Goal: Contribute content: Add original content to the website for others to see

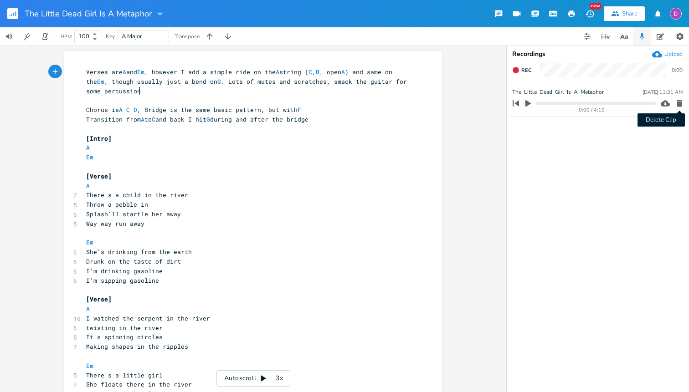
click at [680, 104] on icon "button" at bounding box center [679, 103] width 5 height 7
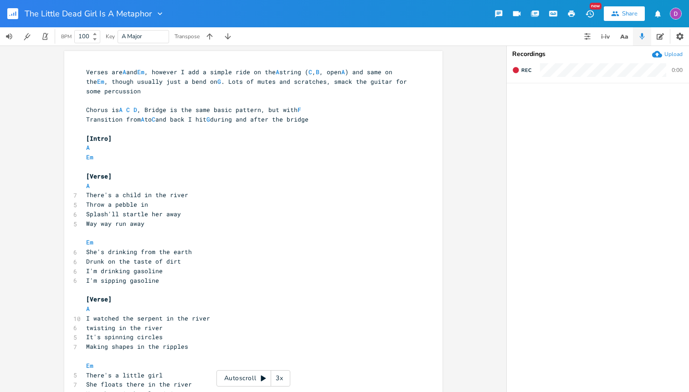
click at [672, 54] on div "Upload" at bounding box center [673, 54] width 18 height 7
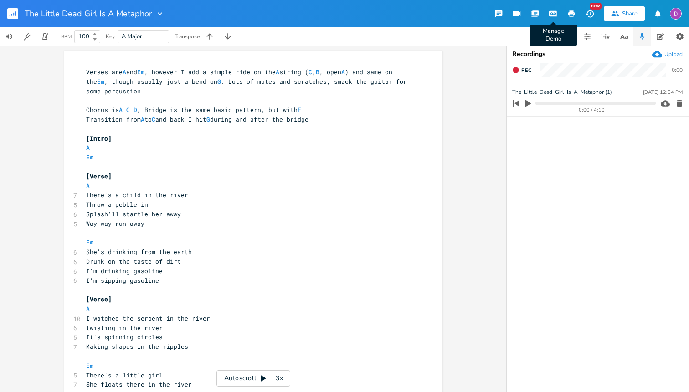
click at [554, 11] on icon "button" at bounding box center [553, 13] width 7 height 5
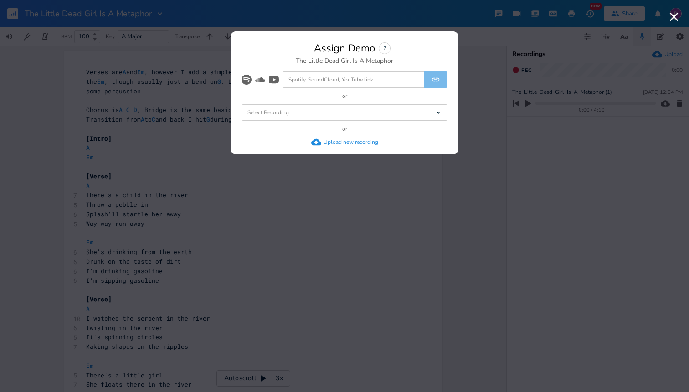
click at [343, 116] on div "Select Recording Dropdown" at bounding box center [345, 112] width 206 height 16
click at [335, 126] on span "The_Little_Dead_Girl_Is_A_Metaphor (1)" at bounding box center [300, 129] width 98 height 6
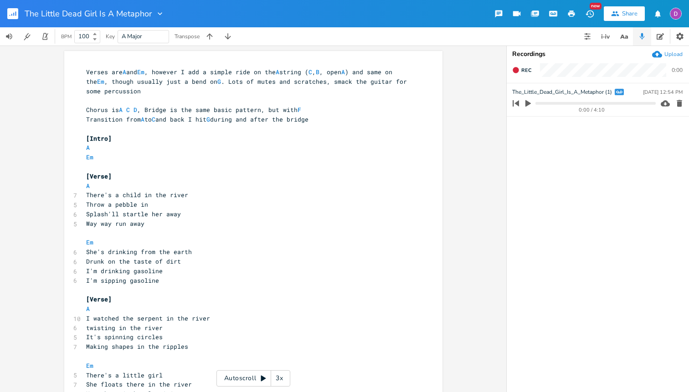
click at [6, 17] on div "The Little Dead Girl Is A Metaphor" at bounding box center [82, 13] width 165 height 27
click at [12, 16] on rect "button" at bounding box center [12, 13] width 11 height 11
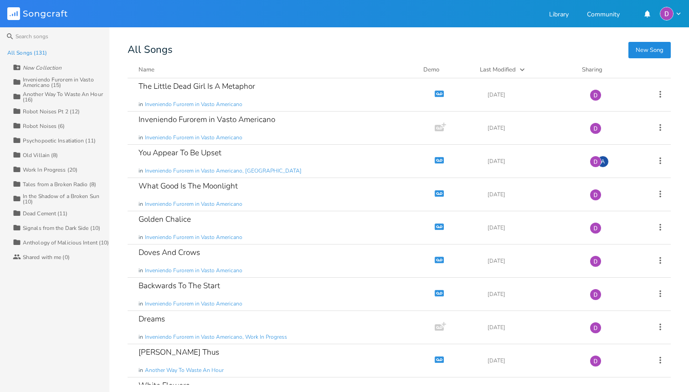
click at [43, 85] on div "Inveniendo Furorem in Vasto Americano (15)" at bounding box center [66, 82] width 87 height 11
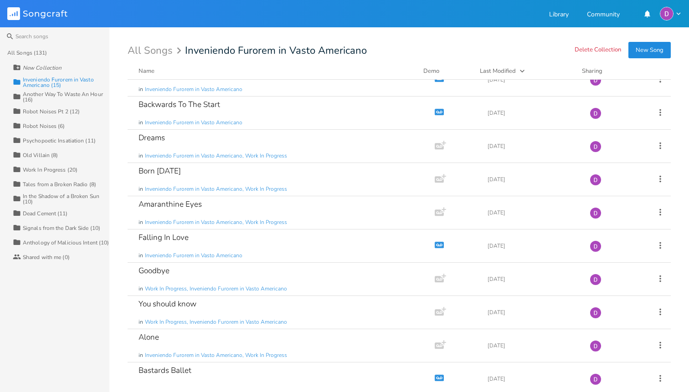
scroll to position [194, 0]
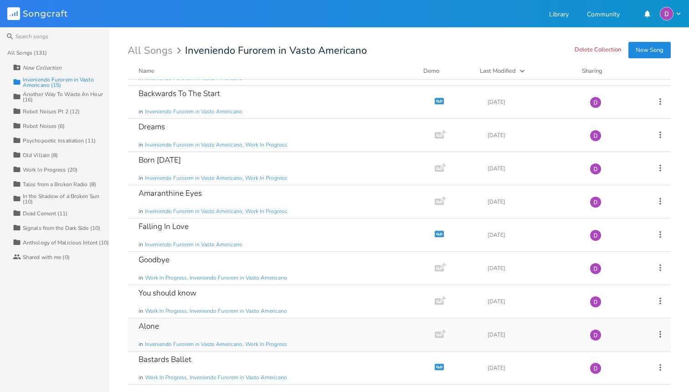
click at [249, 330] on div "Alone in Inveniendo Furorem in Vasto Americano, Work In Progress" at bounding box center [280, 335] width 282 height 33
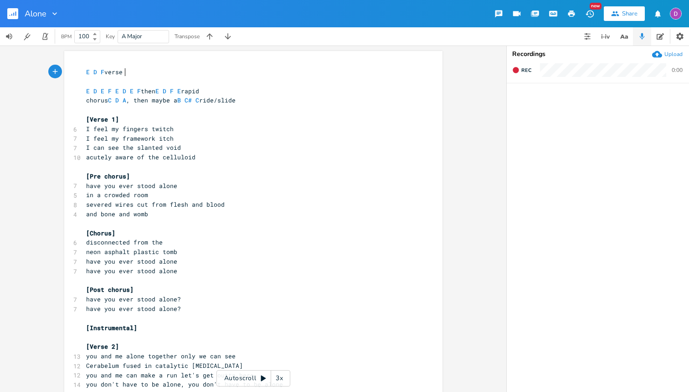
click at [670, 53] on div "Upload" at bounding box center [673, 54] width 18 height 7
click at [675, 55] on div "Upload" at bounding box center [673, 54] width 18 height 7
click at [546, 15] on button "Manage Demo" at bounding box center [553, 13] width 18 height 16
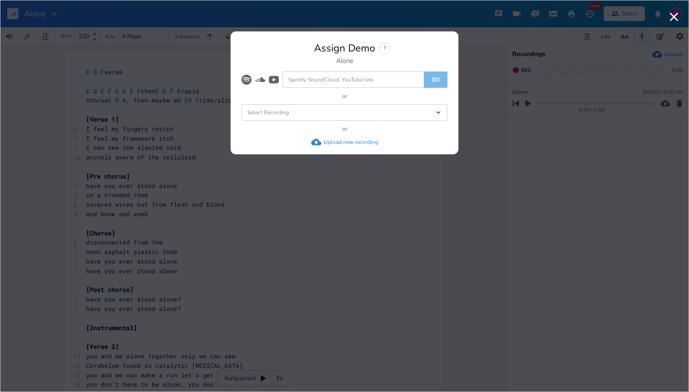
click at [369, 108] on div "Select Recording Dropdown" at bounding box center [345, 112] width 206 height 16
click at [350, 133] on li "Alone" at bounding box center [346, 129] width 202 height 16
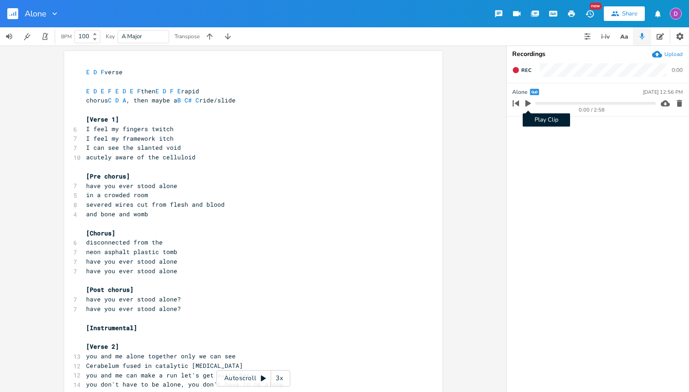
click at [529, 103] on icon "button" at bounding box center [527, 103] width 5 height 7
click at [87, 155] on span "acutely aware of the celluloid" at bounding box center [140, 157] width 109 height 8
type textarea "A"
type textarea "H"
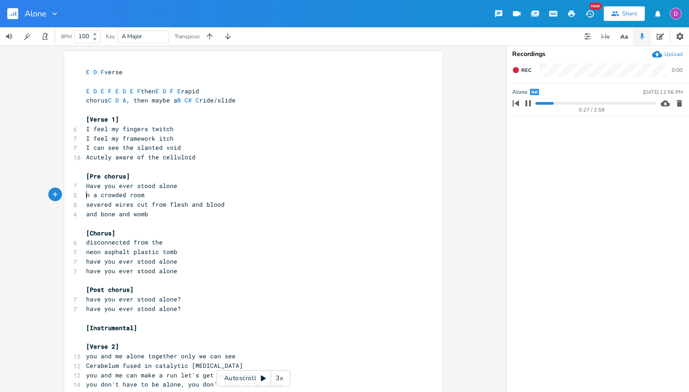
type textarea "I"
type textarea "S"
type textarea "A"
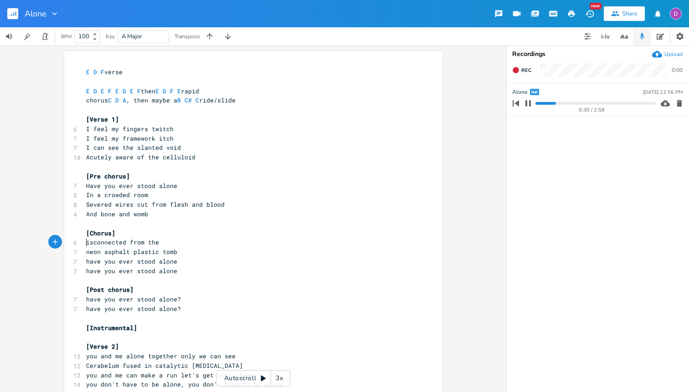
type textarea "D"
type textarea "N"
type textarea "H"
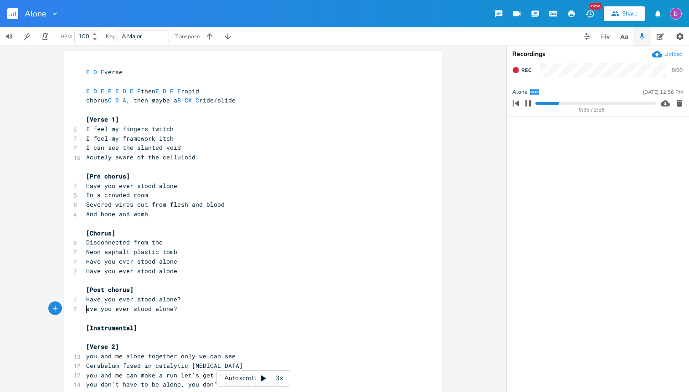
type textarea "H"
type textarea "[Instrumental]"
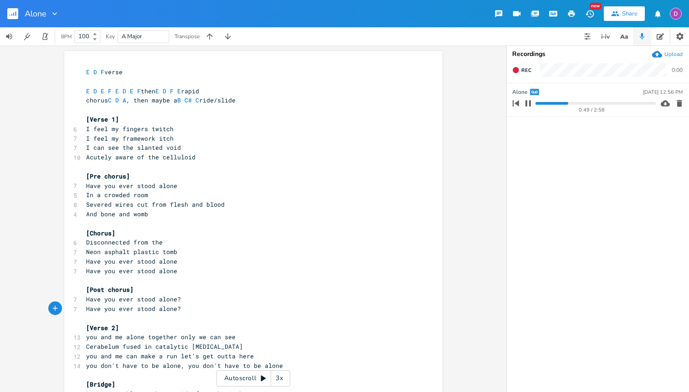
click at [120, 231] on pre "[Chorus]" at bounding box center [248, 234] width 329 height 10
click at [145, 286] on pre "[Post chorus]" at bounding box center [248, 290] width 329 height 10
type textarea "[Post chorus]"
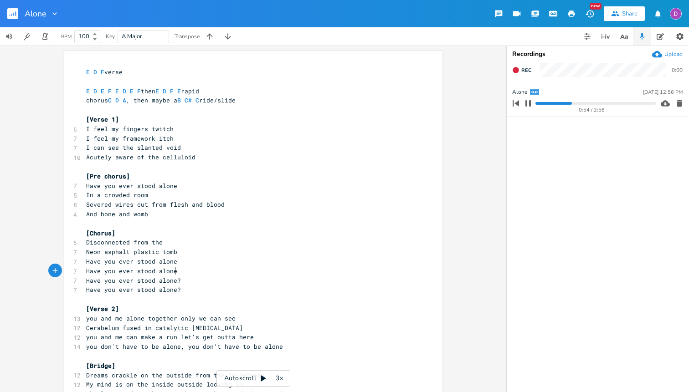
type textarea "?"
type textarea "e"
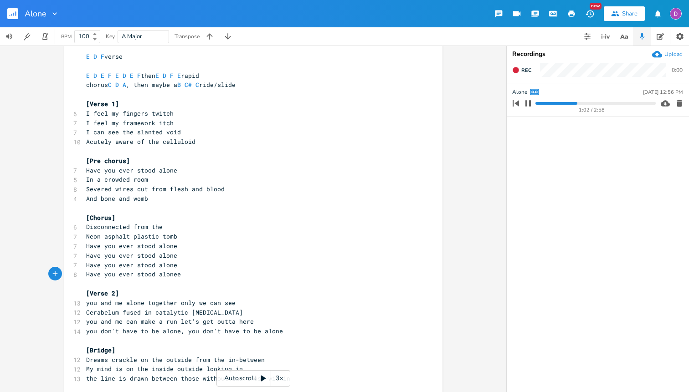
scroll to position [11, 0]
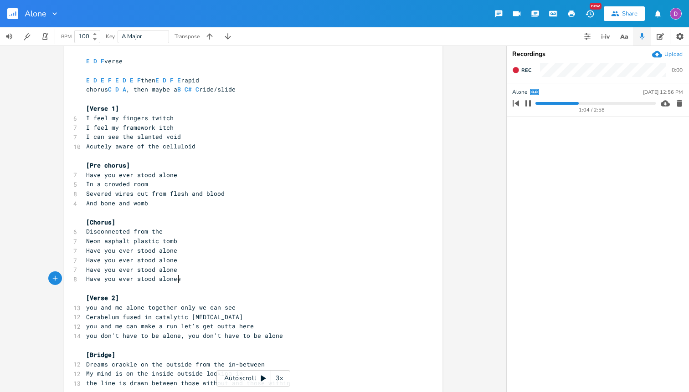
click at [124, 168] on span "[Pre chorus]" at bounding box center [108, 165] width 44 height 8
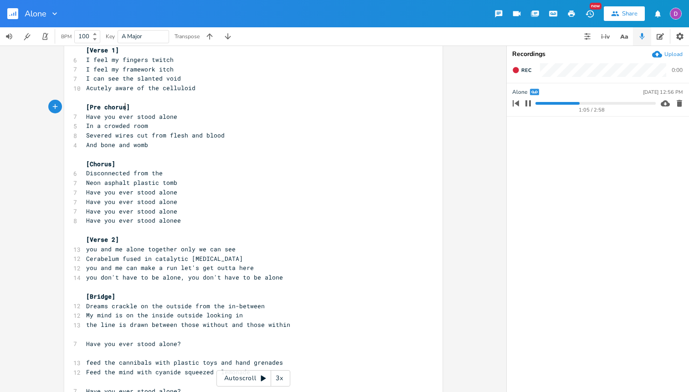
scroll to position [90, 0]
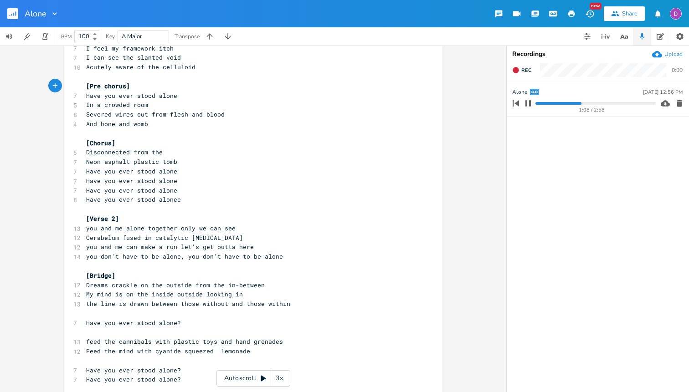
click at [119, 144] on pre "[Chorus]" at bounding box center [248, 144] width 329 height 10
type textarea "[Chorus]"
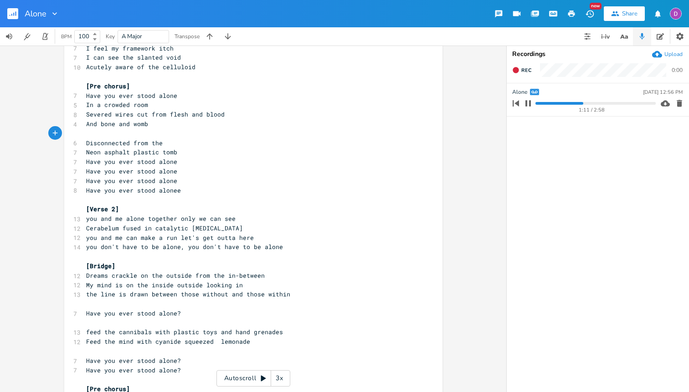
click at [181, 186] on pre "Have you ever stood alonee" at bounding box center [248, 191] width 329 height 10
click at [103, 88] on span "[Pre chorus]" at bounding box center [108, 86] width 44 height 8
type textarea "C"
click at [186, 170] on pre "Have you ever stood alone" at bounding box center [248, 172] width 329 height 10
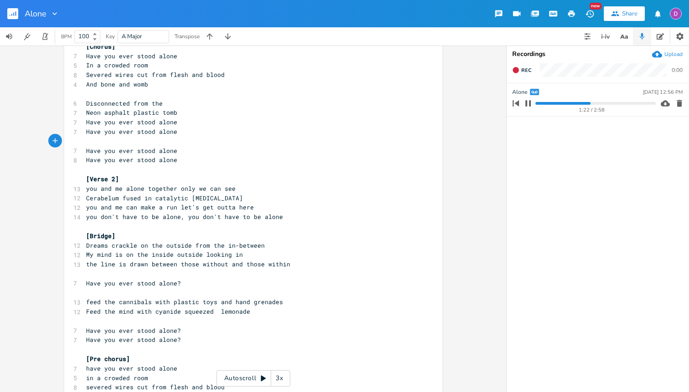
scroll to position [148, 0]
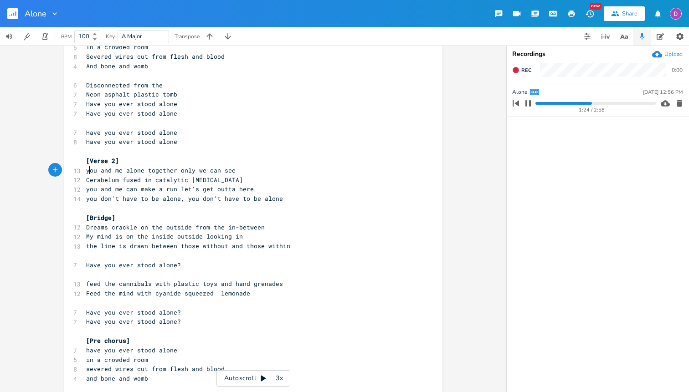
click at [88, 168] on span "you and me alone together only we can see" at bounding box center [160, 170] width 149 height 8
type textarea "Y"
type textarea "T"
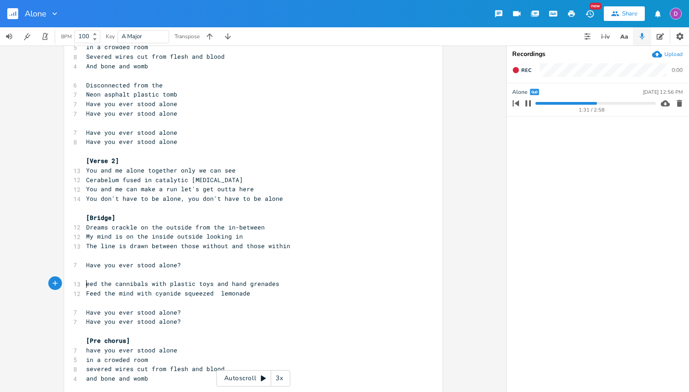
type textarea "F"
click at [192, 261] on pre "Have you ever stood alone?" at bounding box center [248, 266] width 329 height 10
click at [180, 269] on pre "Have you ever stood alone?" at bounding box center [248, 266] width 329 height 10
click at [195, 321] on pre "Have you ever stood alone?" at bounding box center [248, 322] width 329 height 10
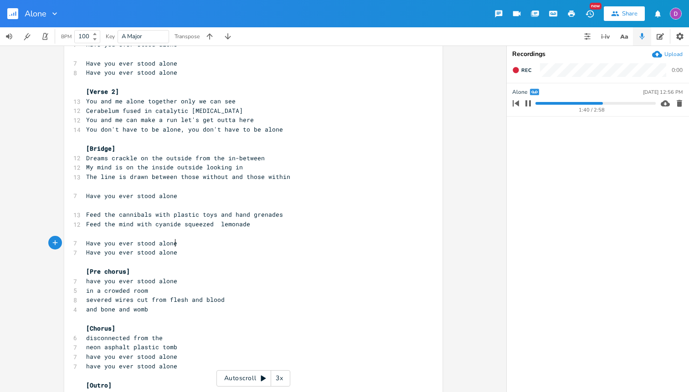
scroll to position [218, 0]
click at [103, 271] on span "[Pre chorus]" at bounding box center [108, 271] width 44 height 8
type textarea "Pre c"
type textarea "C"
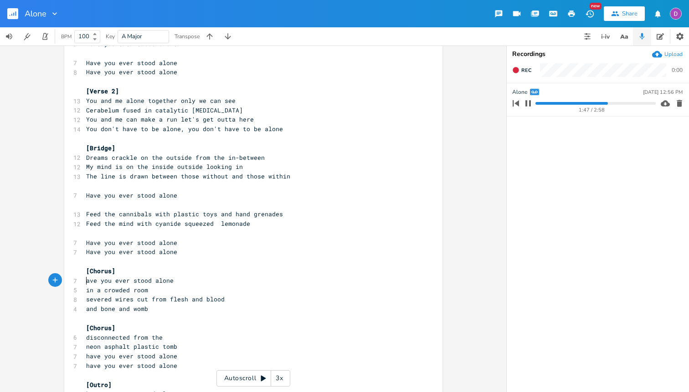
type textarea "H"
type textarea "I"
type textarea "S"
type textarea "A"
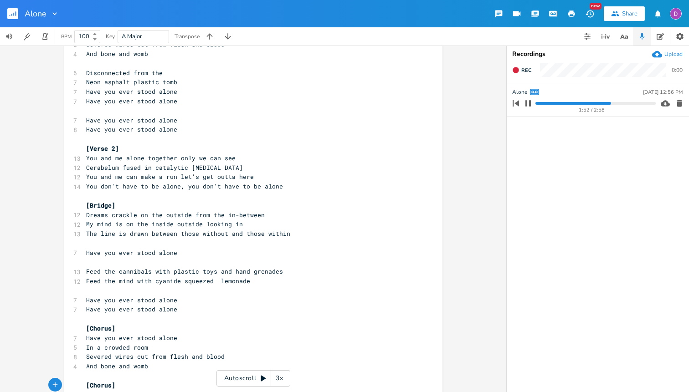
scroll to position [153, 0]
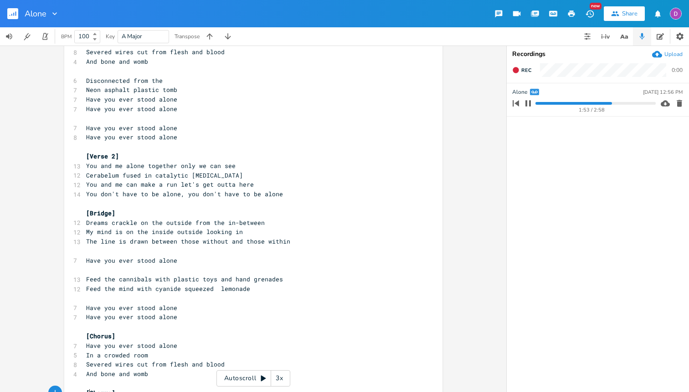
click at [127, 216] on pre "[Bridge]" at bounding box center [248, 214] width 329 height 10
type textarea "[Bridge]"
type textarea "Verse 3"
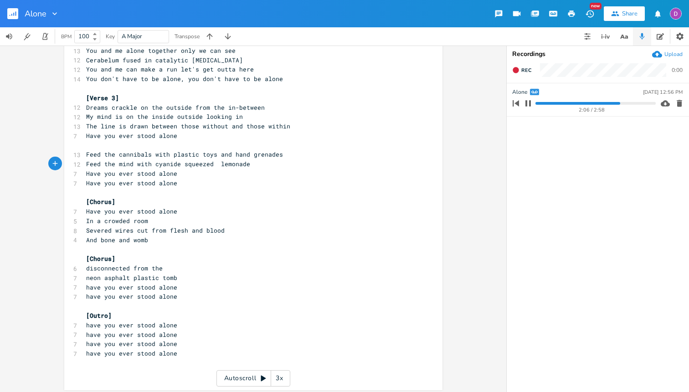
scroll to position [272, 0]
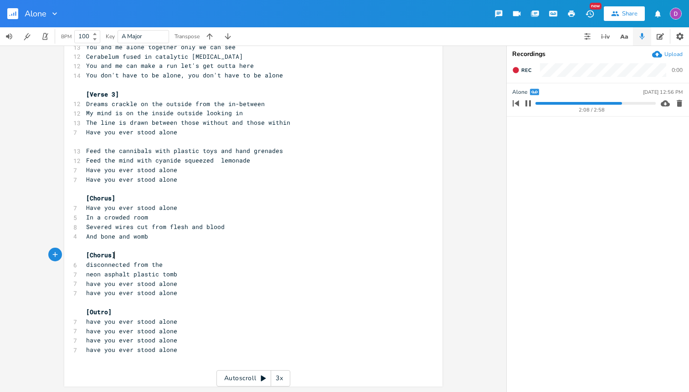
click at [141, 257] on pre "[Chorus]" at bounding box center [248, 256] width 329 height 10
type textarea "[Chorus]"
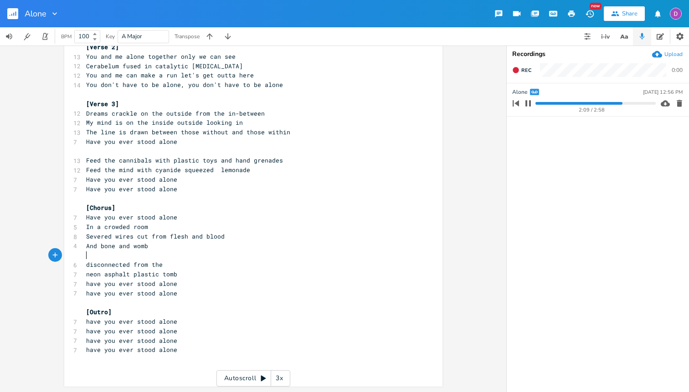
scroll to position [262, 0]
type textarea "D"
type textarea "N"
type textarea "H"
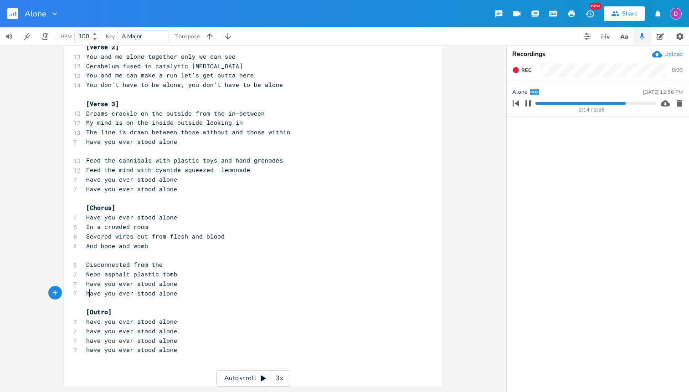
type textarea "H"
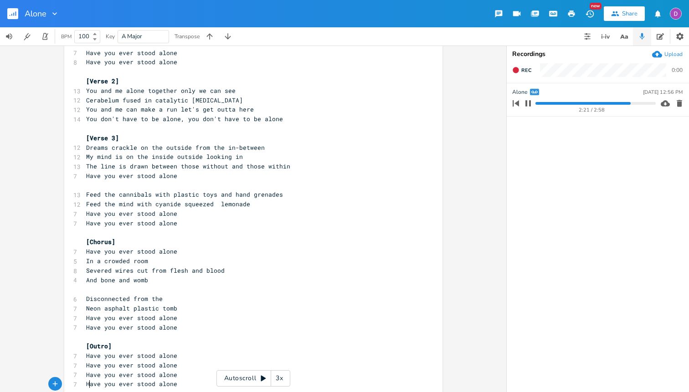
scroll to position [262, 0]
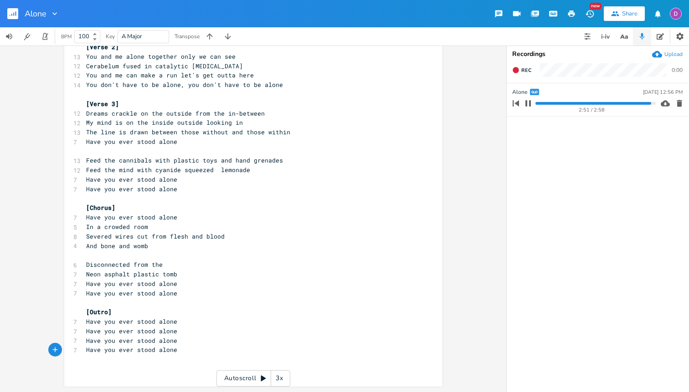
click at [178, 350] on pre "Have you ever stood alone" at bounding box center [248, 350] width 329 height 10
click at [526, 104] on icon "button" at bounding box center [527, 103] width 5 height 6
click at [178, 355] on pre "​" at bounding box center [248, 360] width 329 height 10
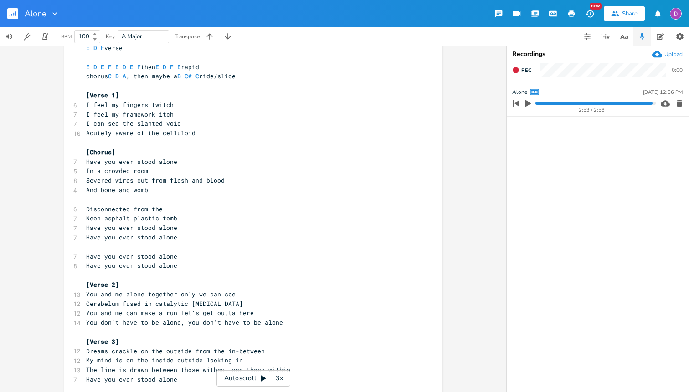
scroll to position [29, 0]
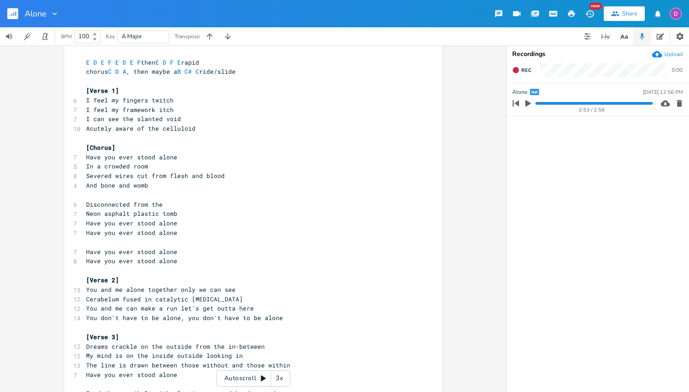
click at [153, 193] on pre "​" at bounding box center [248, 195] width 329 height 10
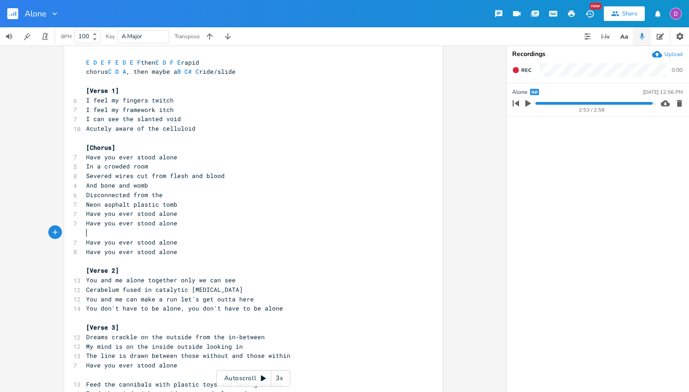
click at [129, 230] on pre "​" at bounding box center [248, 233] width 329 height 10
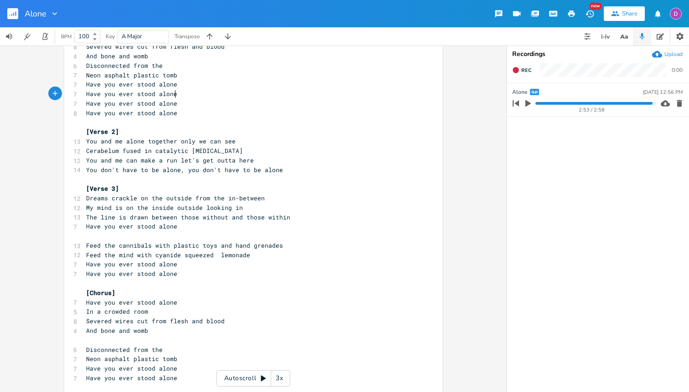
scroll to position [0, 0]
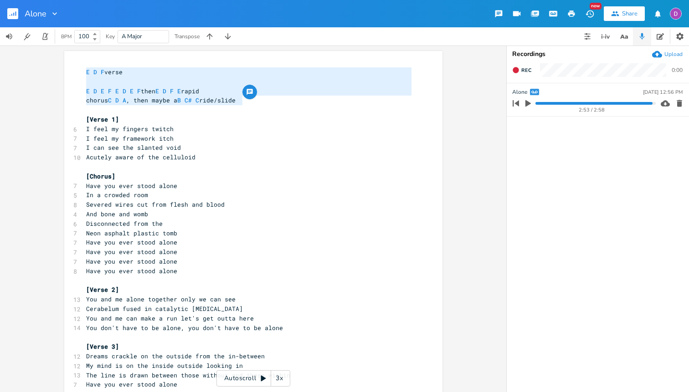
drag, startPoint x: 247, startPoint y: 100, endPoint x: 65, endPoint y: 71, distance: 183.8
click at [65, 71] on div "E D F verse E D E F E D E F then E D F E rapid chorus C D A, then maybe a B C# …" at bounding box center [253, 340] width 378 height 579
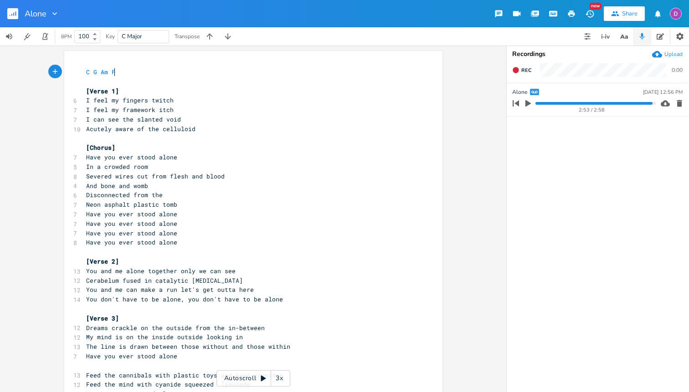
scroll to position [0, 26]
type textarea "C G Am Fm"
type textarea "M7"
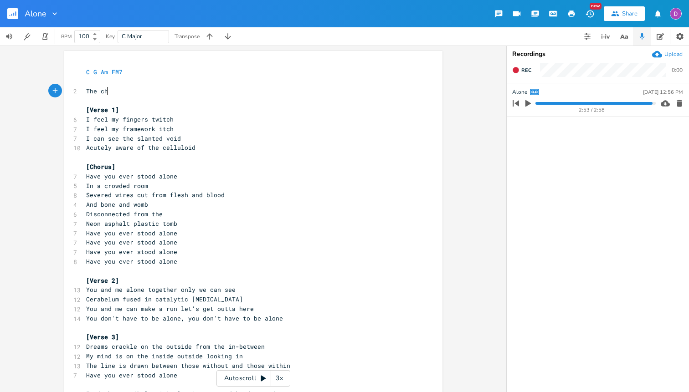
type textarea "The chou"
type textarea "rus "have you ever stood alone" bits I just do a C F"
click at [231, 129] on pre "I feel my framework itch" at bounding box center [248, 129] width 329 height 10
